Goal: Task Accomplishment & Management: Use online tool/utility

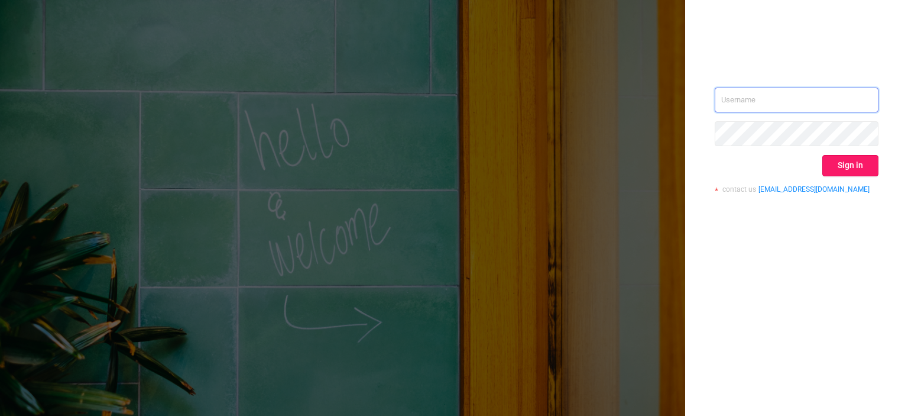
type input "tosh@buzzoola.com"
click at [835, 167] on button "Sign in" at bounding box center [851, 165] width 56 height 21
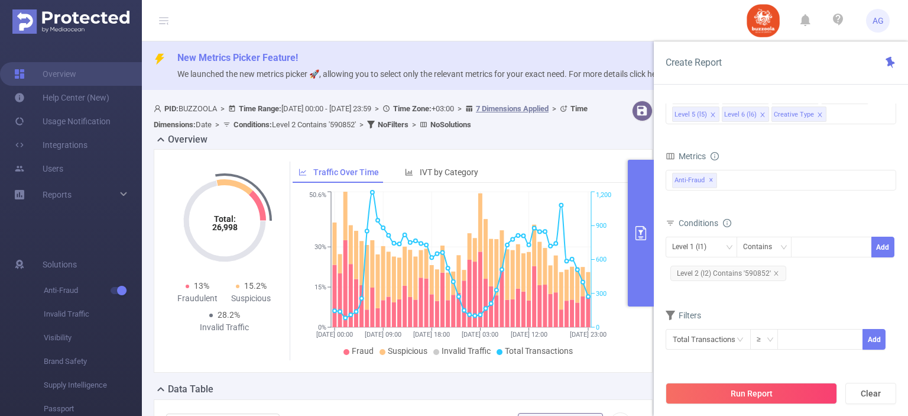
click at [730, 268] on span "Level 2 (l2) Contains '590852'" at bounding box center [729, 273] width 116 height 15
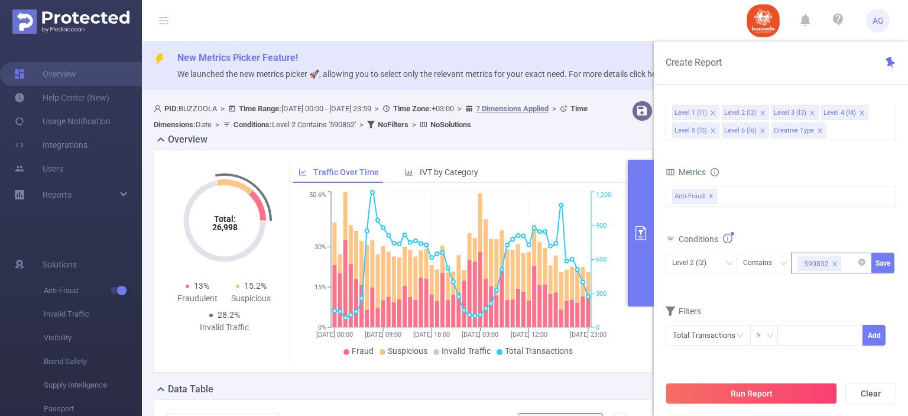
click at [835, 259] on span at bounding box center [835, 263] width 6 height 13
click at [826, 263] on div at bounding box center [832, 263] width 68 height 20
paste input "583324"
type input "583324"
click at [829, 281] on li "583324" at bounding box center [831, 285] width 81 height 19
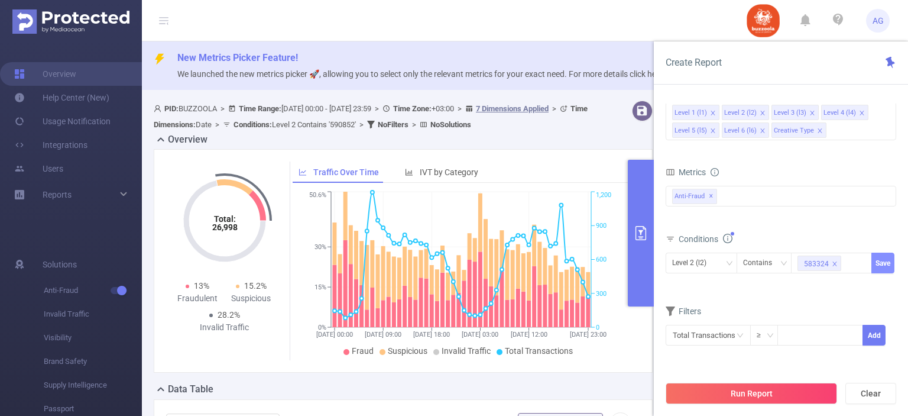
click at [881, 268] on button "Save" at bounding box center [883, 263] width 23 height 21
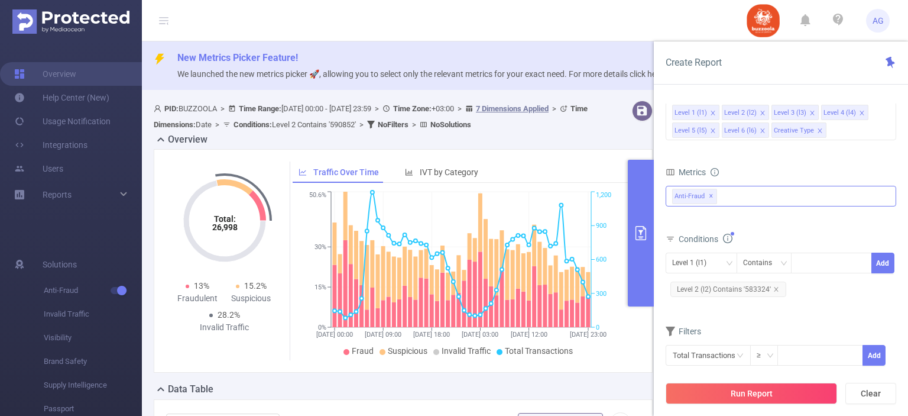
click at [711, 198] on span "✕" at bounding box center [711, 196] width 5 height 14
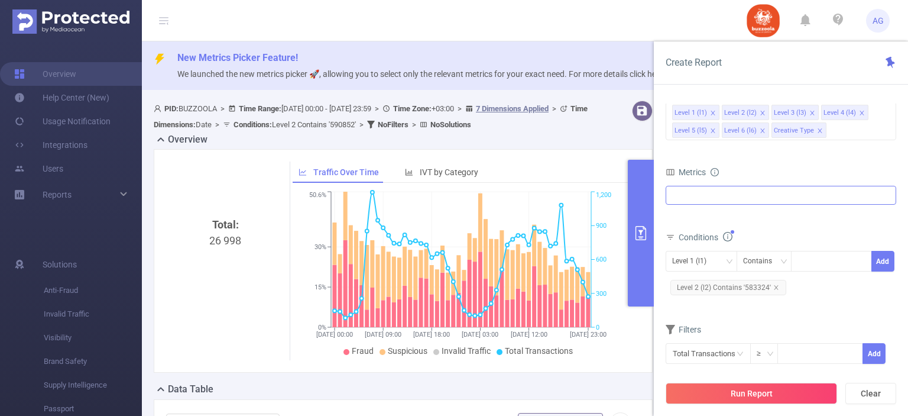
click at [717, 200] on div at bounding box center [781, 195] width 231 height 19
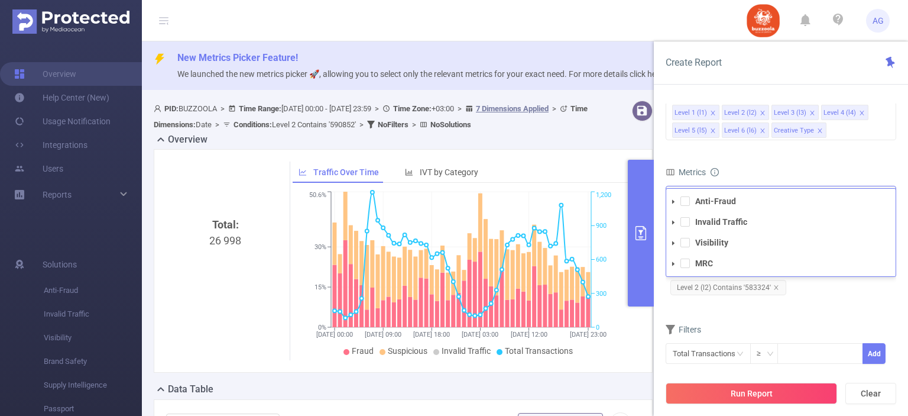
drag, startPoint x: 683, startPoint y: 240, endPoint x: 684, endPoint y: 231, distance: 8.9
click at [683, 239] on span at bounding box center [685, 242] width 9 height 9
click at [687, 243] on span at bounding box center [685, 242] width 9 height 9
click at [681, 228] on li "Invalid Traffic" at bounding box center [780, 222] width 229 height 16
click at [684, 223] on span at bounding box center [685, 221] width 9 height 9
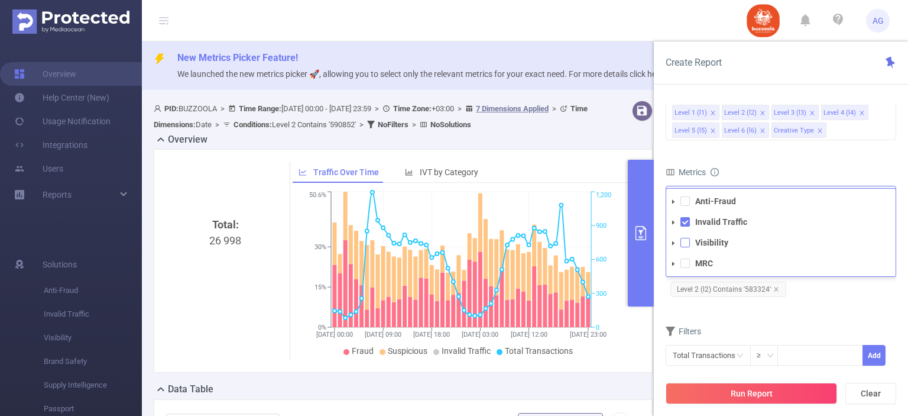
click at [684, 244] on span at bounding box center [685, 242] width 9 height 9
click at [800, 296] on div "Level 1 (l1) Contains Add Level 2 (l2) Contains '583324'" at bounding box center [781, 276] width 231 height 47
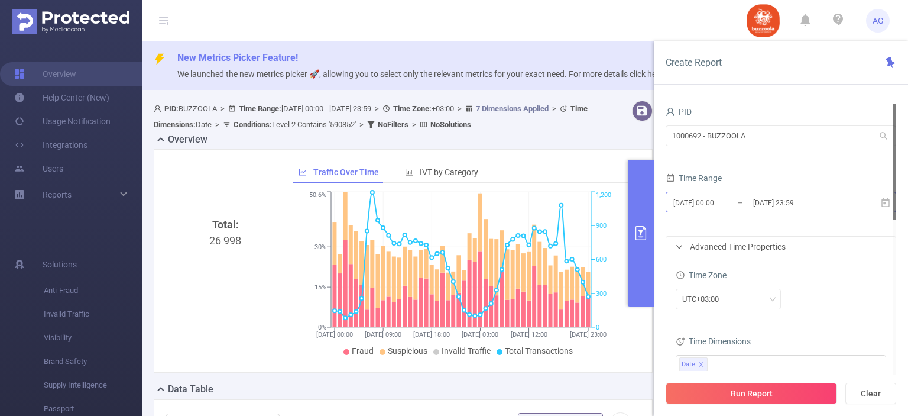
click at [724, 203] on input "[DATE] 00:00" at bounding box center [720, 203] width 96 height 16
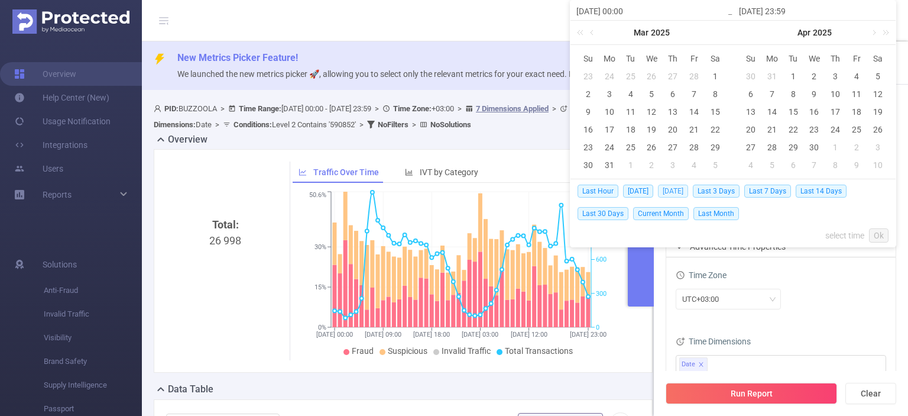
click at [666, 191] on span "[DATE]" at bounding box center [673, 191] width 30 height 13
type input "[DATE] 00:00"
type input "[DATE] 23:59"
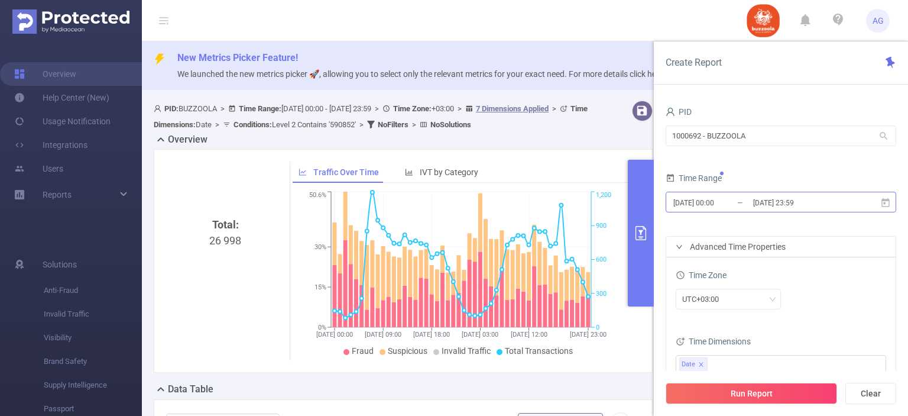
click at [731, 202] on input "[DATE] 00:00" at bounding box center [720, 203] width 96 height 16
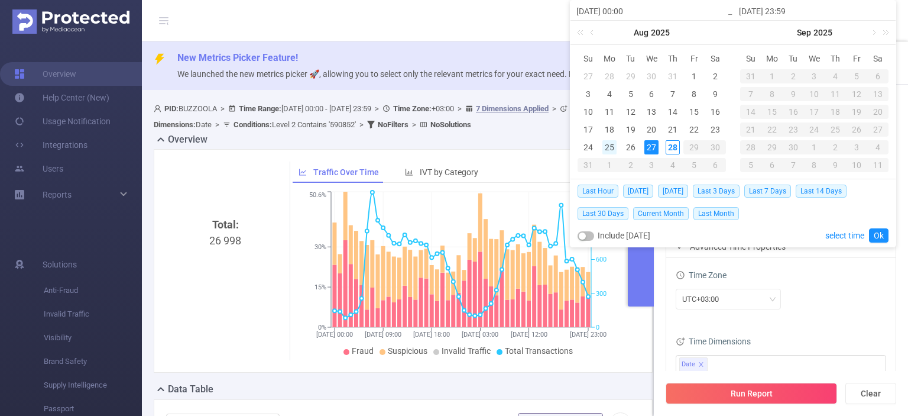
drag, startPoint x: 609, startPoint y: 150, endPoint x: 615, endPoint y: 144, distance: 8.8
click at [609, 150] on div "25" at bounding box center [610, 147] width 14 height 14
click at [651, 146] on div "27" at bounding box center [652, 147] width 14 height 14
type input "[DATE] 00:00"
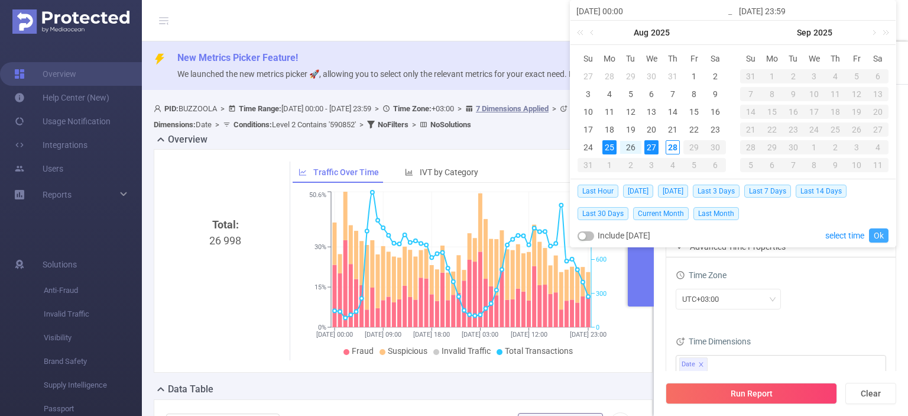
click at [875, 237] on link "Ok" at bounding box center [879, 235] width 20 height 14
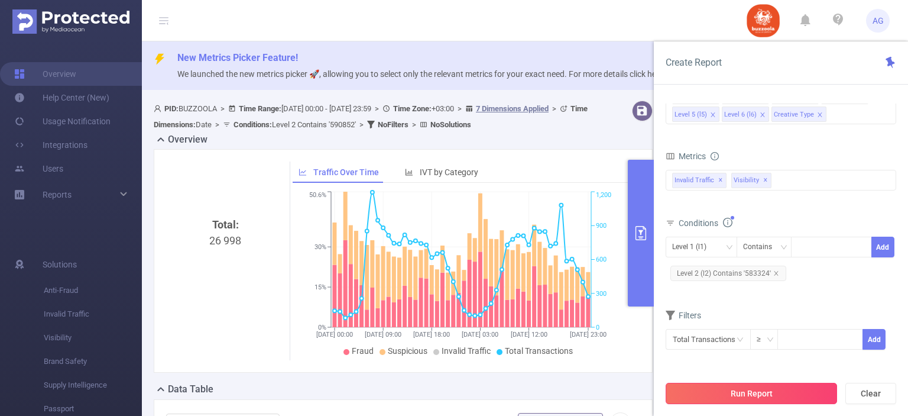
click at [777, 394] on button "Run Report" at bounding box center [751, 393] width 171 height 21
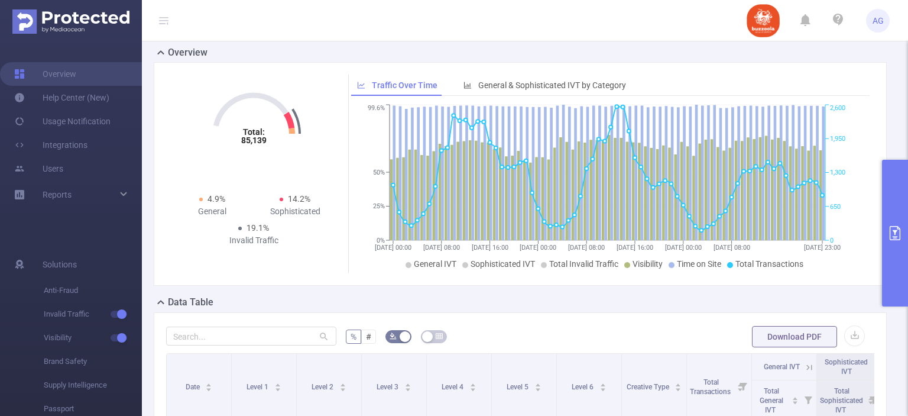
scroll to position [177, 0]
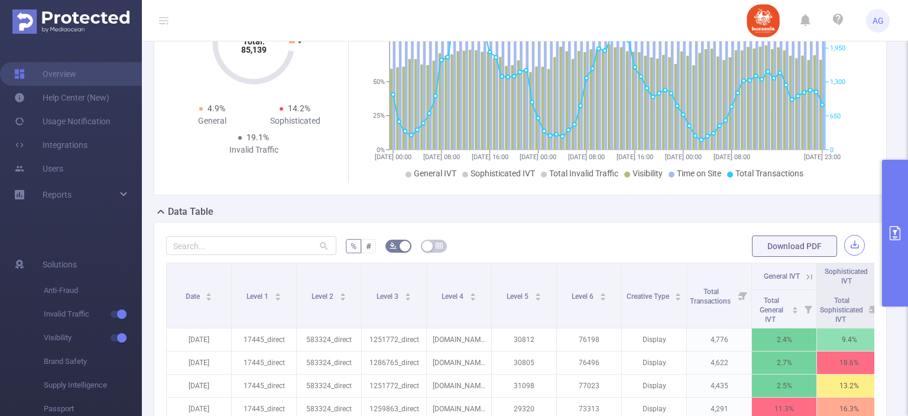
click at [844, 251] on button "button" at bounding box center [854, 245] width 21 height 21
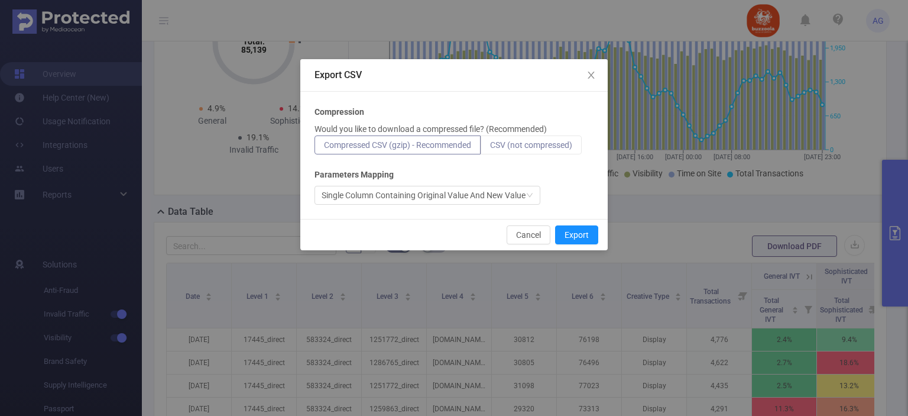
drag, startPoint x: 549, startPoint y: 148, endPoint x: 552, endPoint y: 156, distance: 8.2
click at [549, 148] on span "CSV (not compressed)" at bounding box center [531, 144] width 82 height 9
click at [490, 148] on input "CSV (not compressed)" at bounding box center [490, 148] width 0 height 0
click at [568, 231] on button "Export" at bounding box center [576, 234] width 43 height 19
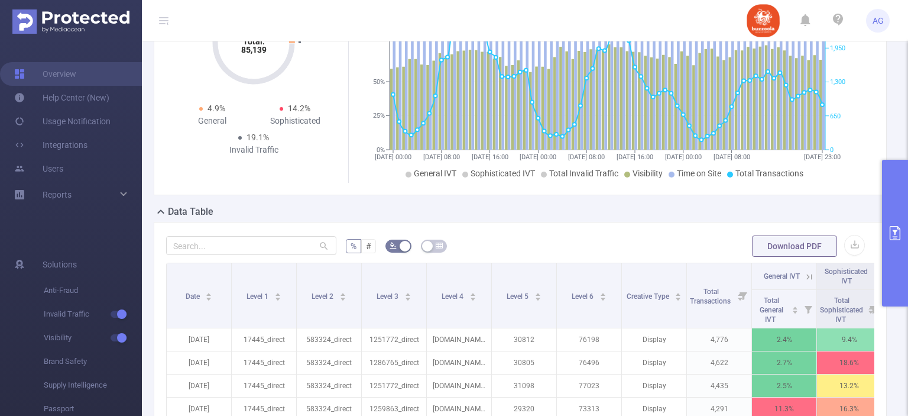
click at [908, 242] on button "primary" at bounding box center [895, 233] width 26 height 147
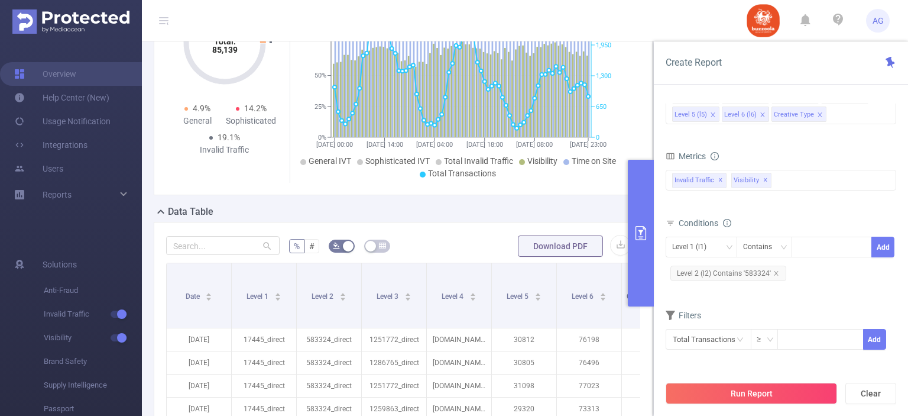
click at [756, 274] on span "Level 2 (l2) Contains '583324'" at bounding box center [729, 273] width 116 height 15
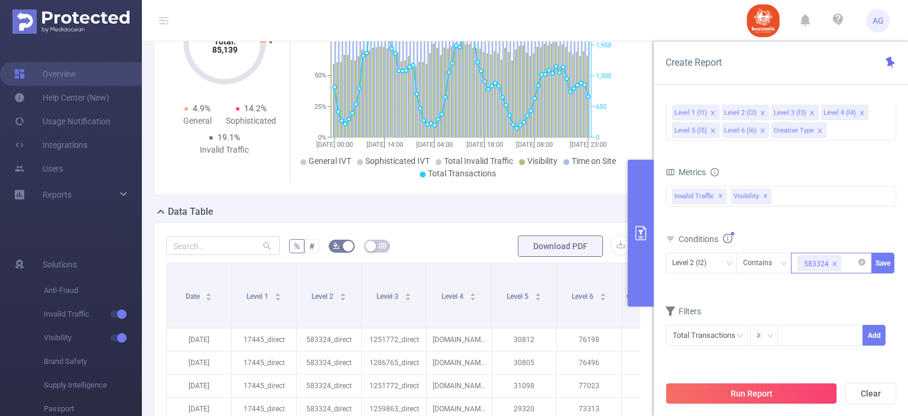
click at [833, 263] on icon "icon: close" at bounding box center [835, 264] width 6 height 6
click at [823, 264] on div "583324" at bounding box center [832, 263] width 68 height 20
paste input "590852"
type input "590852"
click at [826, 287] on li "590852" at bounding box center [831, 285] width 81 height 19
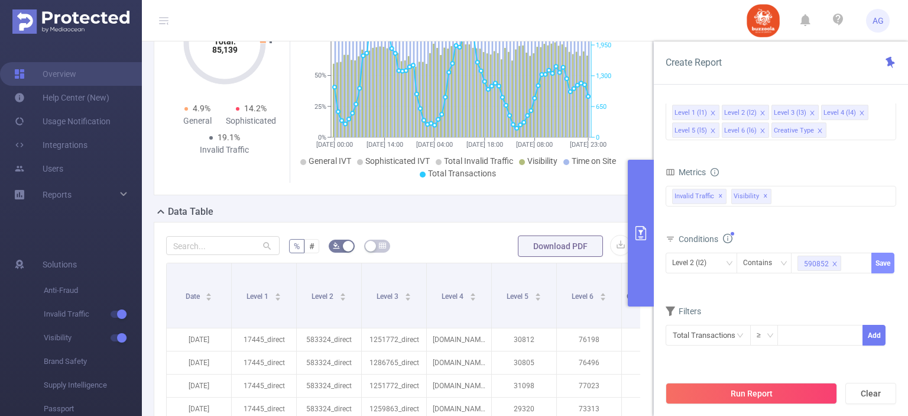
click at [881, 263] on button "Save" at bounding box center [883, 263] width 23 height 21
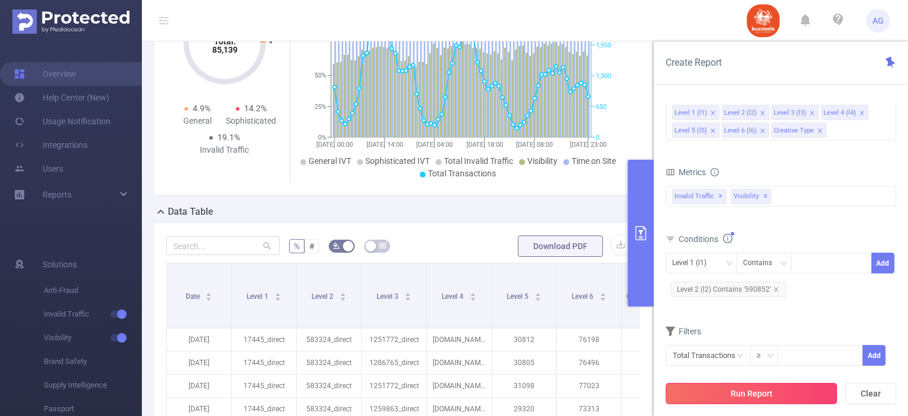
click at [763, 390] on button "Run Report" at bounding box center [751, 393] width 171 height 21
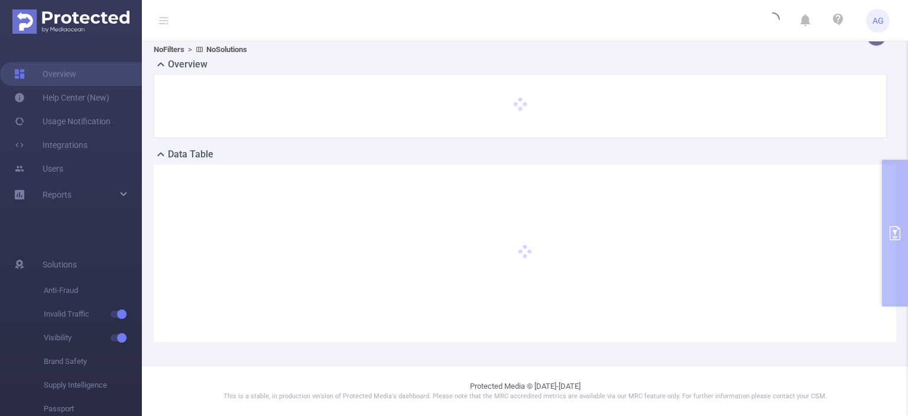
scroll to position [73, 0]
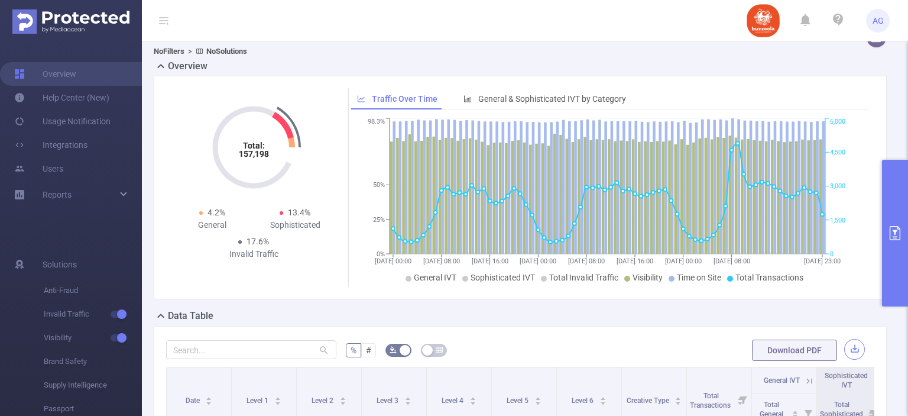
click at [844, 342] on button "button" at bounding box center [854, 349] width 21 height 21
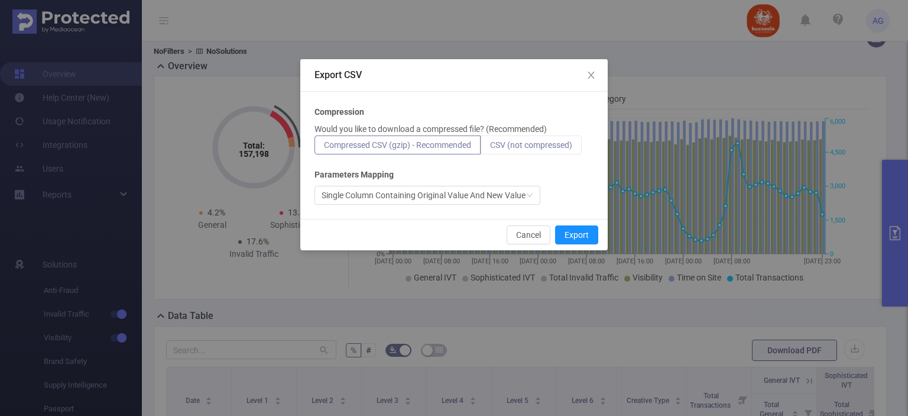
click at [549, 150] on label "CSV (not compressed)" at bounding box center [531, 144] width 101 height 19
click at [490, 148] on input "CSV (not compressed)" at bounding box center [490, 148] width 0 height 0
click at [580, 236] on button "Export" at bounding box center [576, 234] width 43 height 19
